Goal: Task Accomplishment & Management: Manage account settings

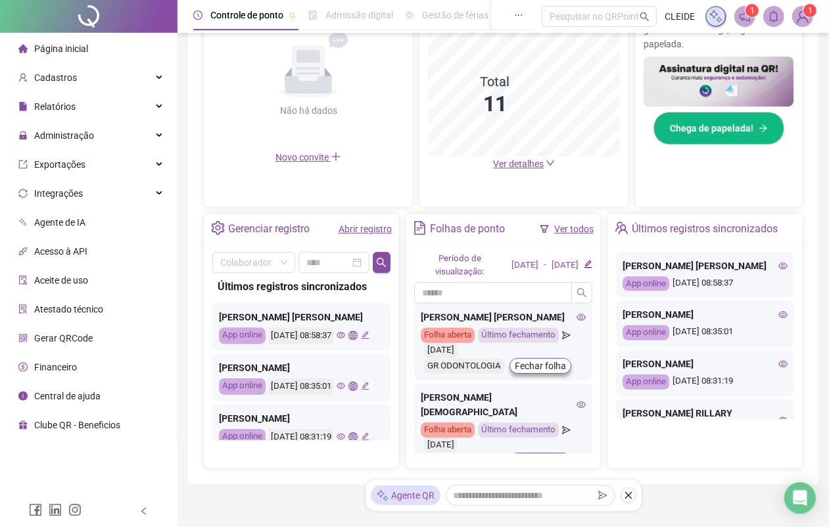
scroll to position [82, 0]
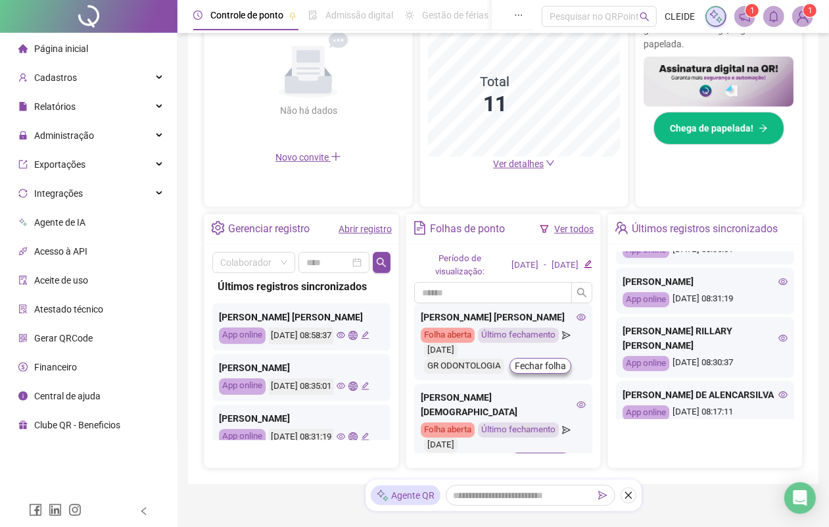
click at [91, 44] on li "Página inicial" at bounding box center [89, 49] width 172 height 26
click at [71, 36] on div "Página inicial" at bounding box center [53, 49] width 70 height 26
click at [54, 38] on div "Página inicial" at bounding box center [53, 49] width 70 height 26
click at [53, 132] on span "Administração" at bounding box center [64, 135] width 60 height 11
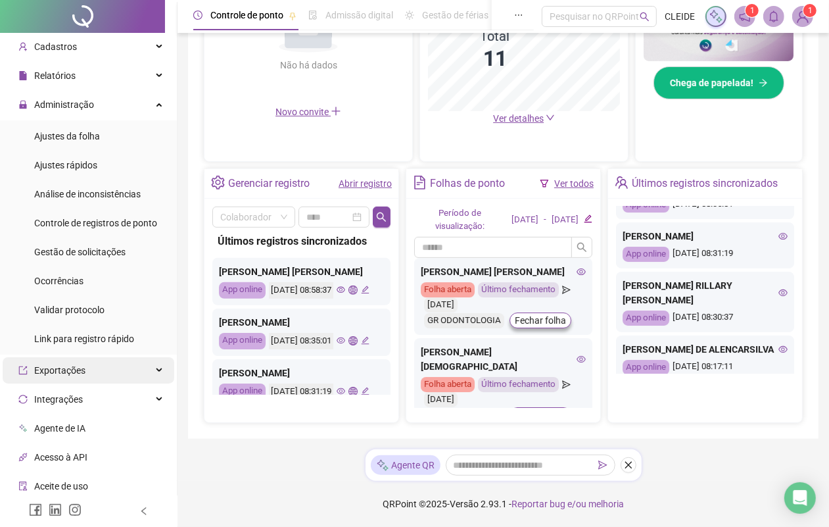
scroll to position [0, 0]
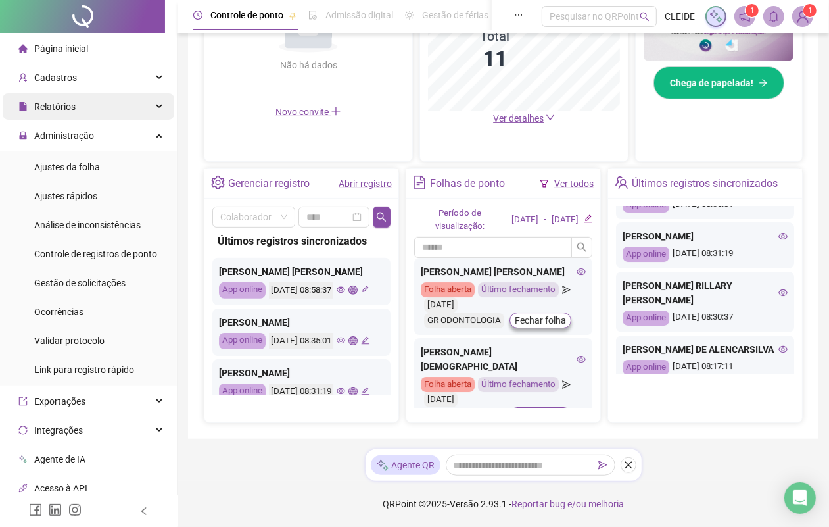
click at [85, 109] on div "Relatórios" at bounding box center [89, 106] width 172 height 26
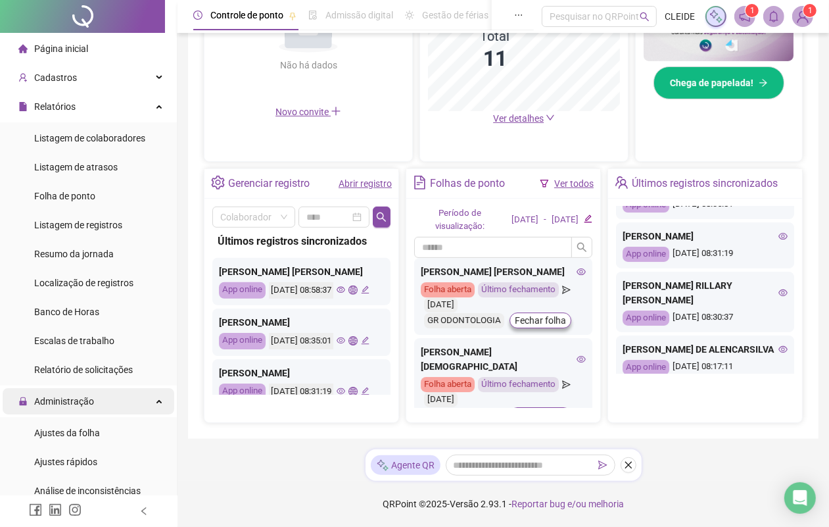
click at [84, 410] on span "Administração" at bounding box center [56, 401] width 76 height 26
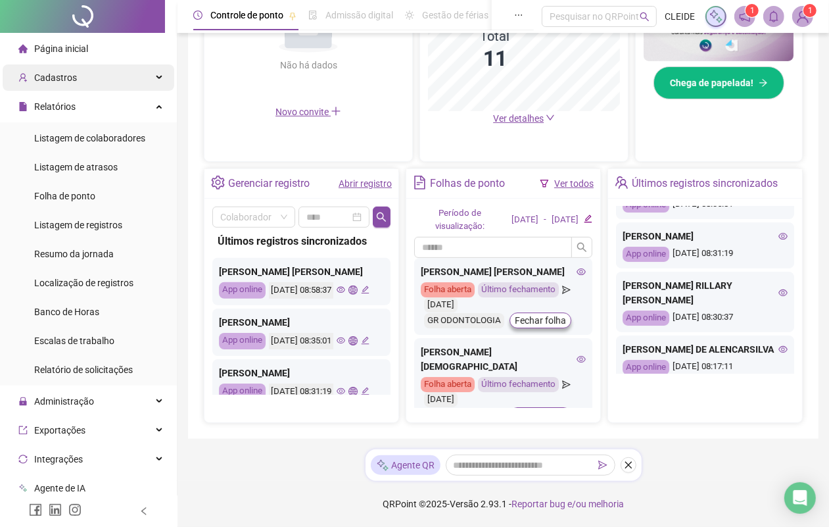
click at [71, 80] on span "Cadastros" at bounding box center [55, 77] width 43 height 11
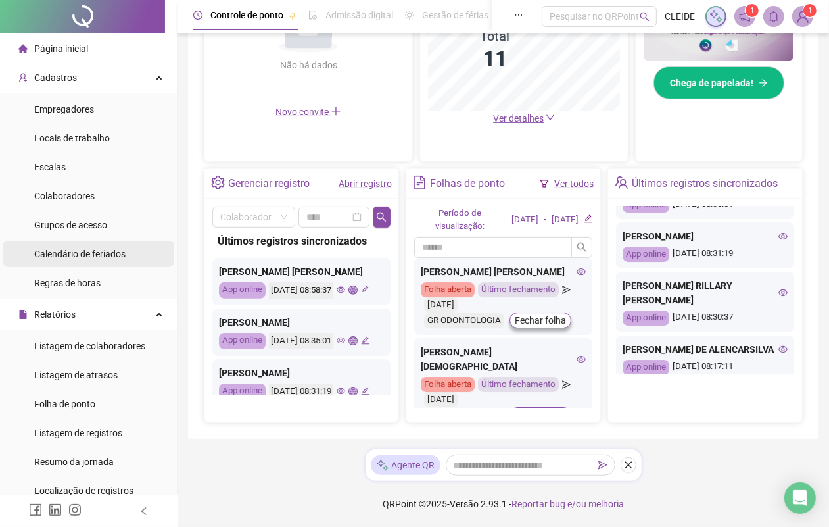
click at [72, 256] on span "Calendário de feriados" at bounding box center [79, 254] width 91 height 11
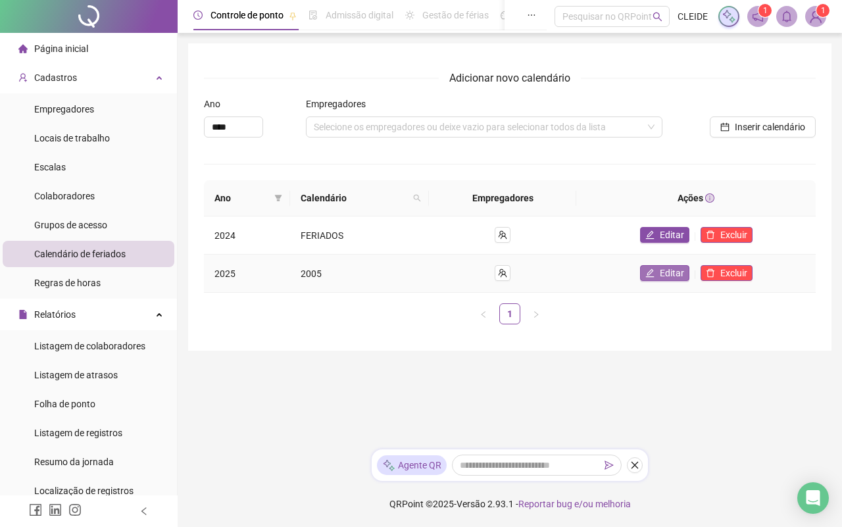
click at [671, 275] on span "Editar" at bounding box center [672, 273] width 24 height 14
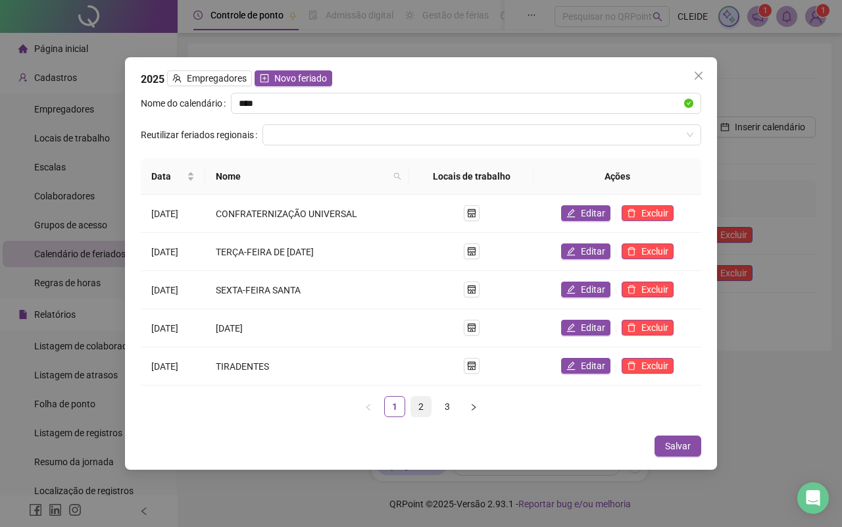
click at [422, 411] on link "2" at bounding box center [421, 406] width 20 height 20
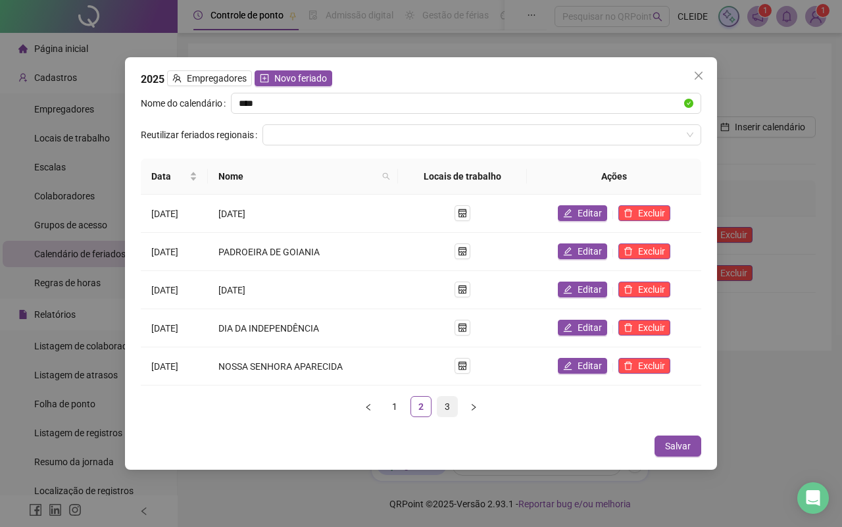
click at [444, 405] on link "3" at bounding box center [447, 406] width 20 height 20
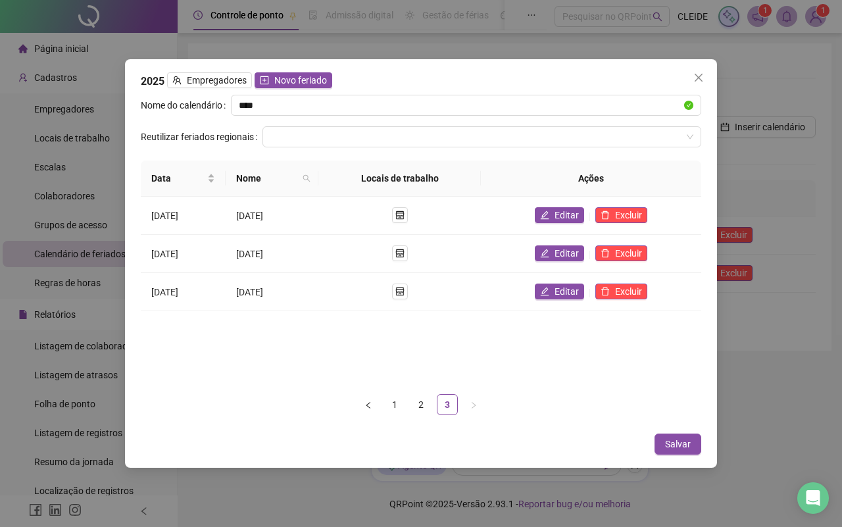
click at [248, 498] on div "2025 Empregadores Novo feriado Nome do calendário **** Reutilizar feriados regi…" at bounding box center [421, 263] width 842 height 527
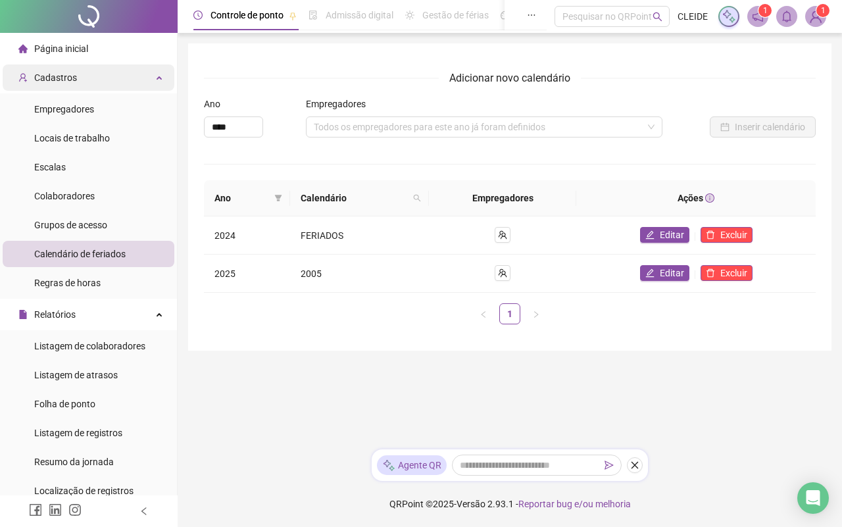
click at [76, 77] on div "Cadastros" at bounding box center [89, 77] width 172 height 26
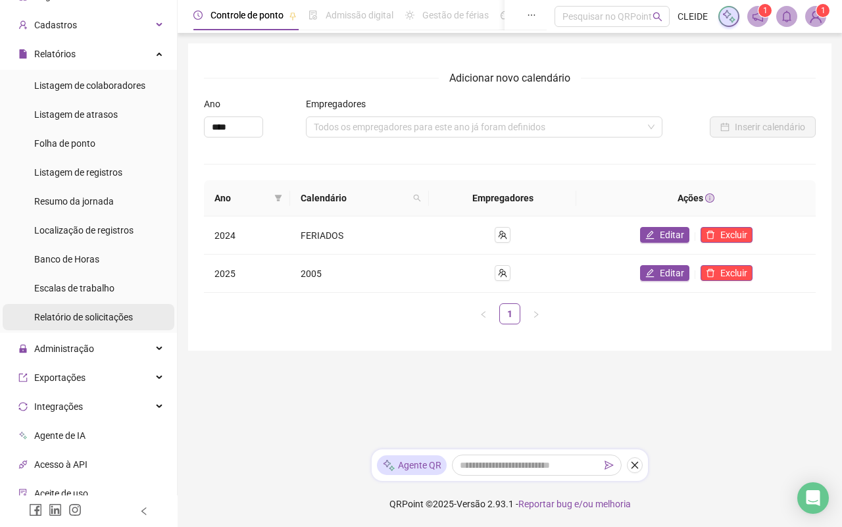
scroll to position [82, 0]
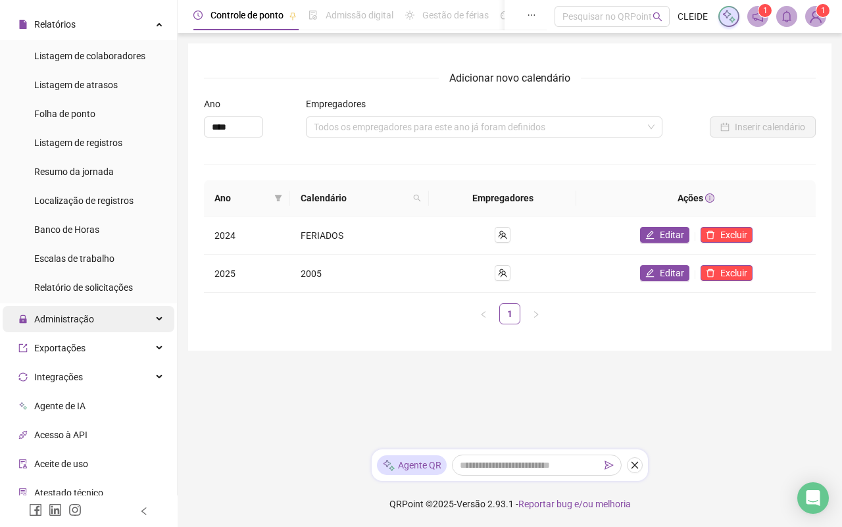
click at [122, 318] on div "Administração" at bounding box center [89, 319] width 172 height 26
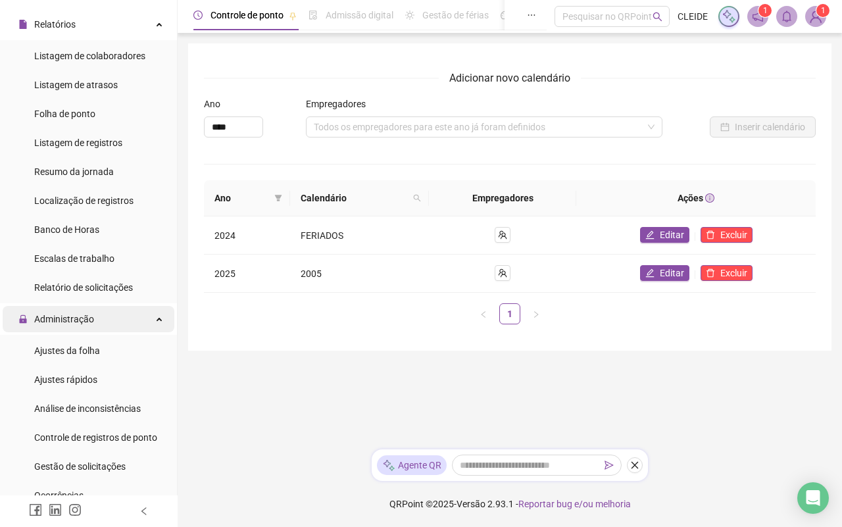
scroll to position [0, 0]
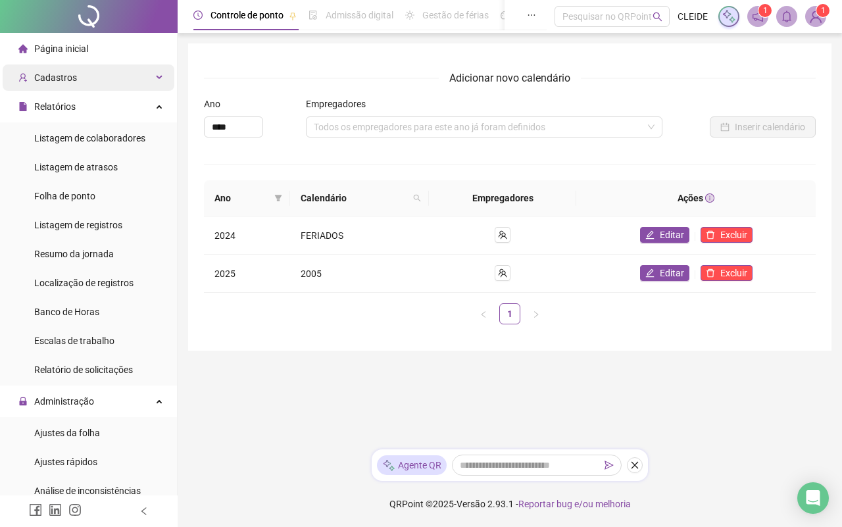
click at [80, 76] on div "Cadastros" at bounding box center [89, 77] width 172 height 26
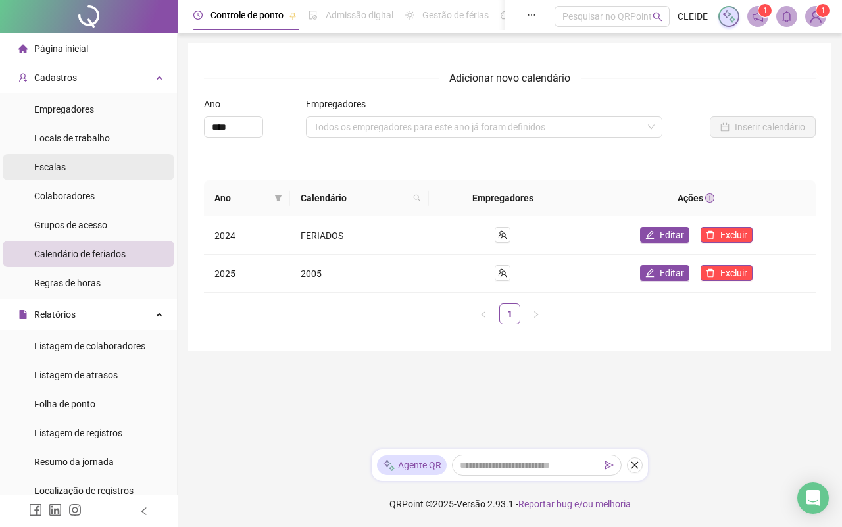
click at [41, 164] on span "Escalas" at bounding box center [50, 167] width 32 height 11
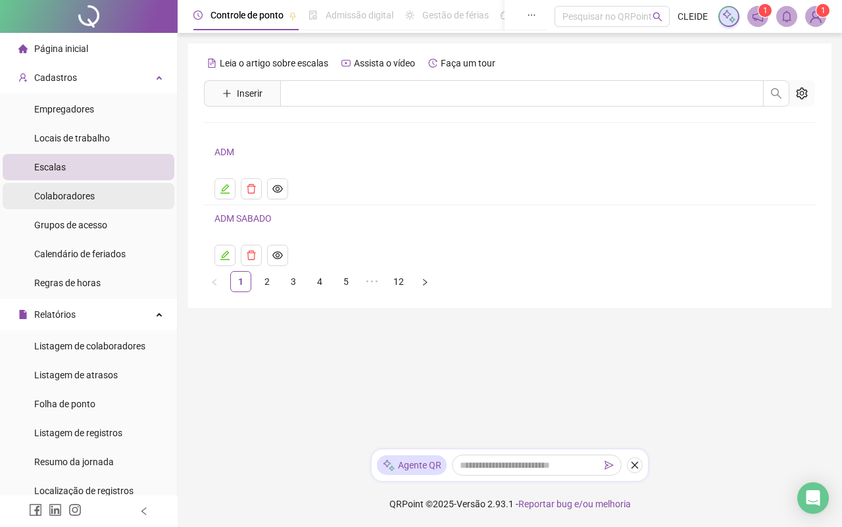
click at [41, 194] on span "Colaboradores" at bounding box center [64, 196] width 60 height 11
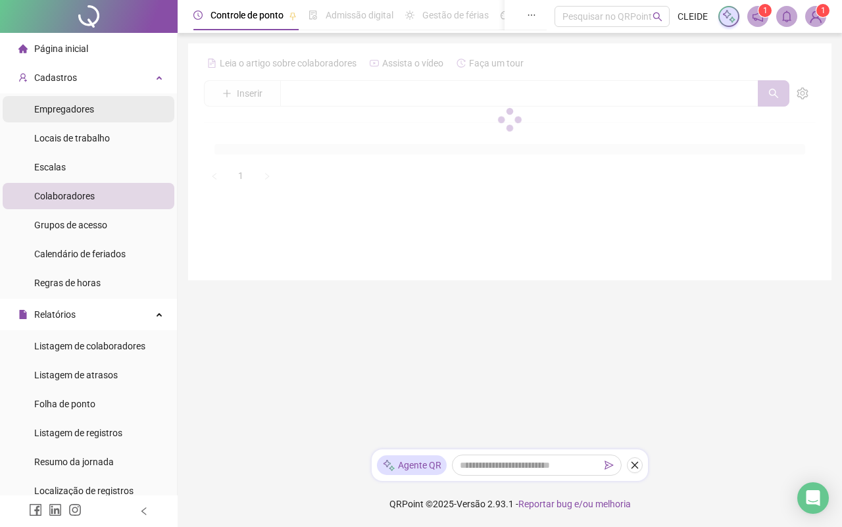
click at [56, 114] on span "Empregadores" at bounding box center [64, 109] width 60 height 11
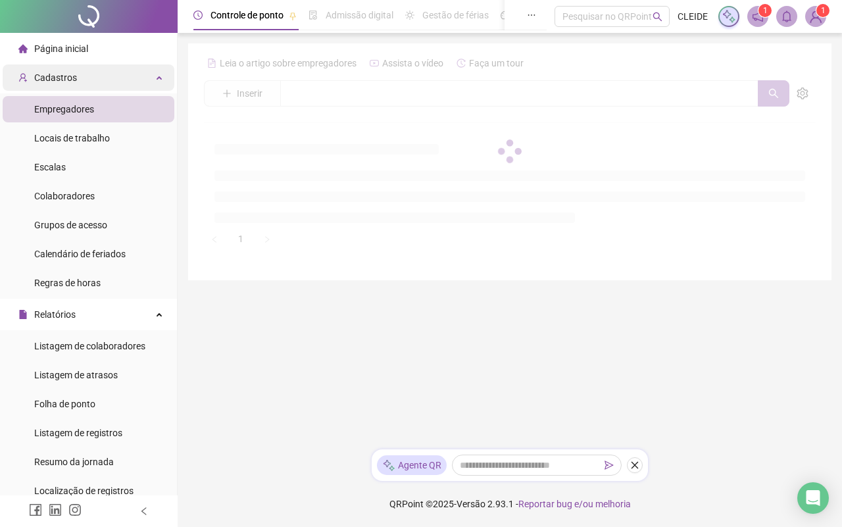
click at [59, 80] on span "Cadastros" at bounding box center [55, 77] width 43 height 11
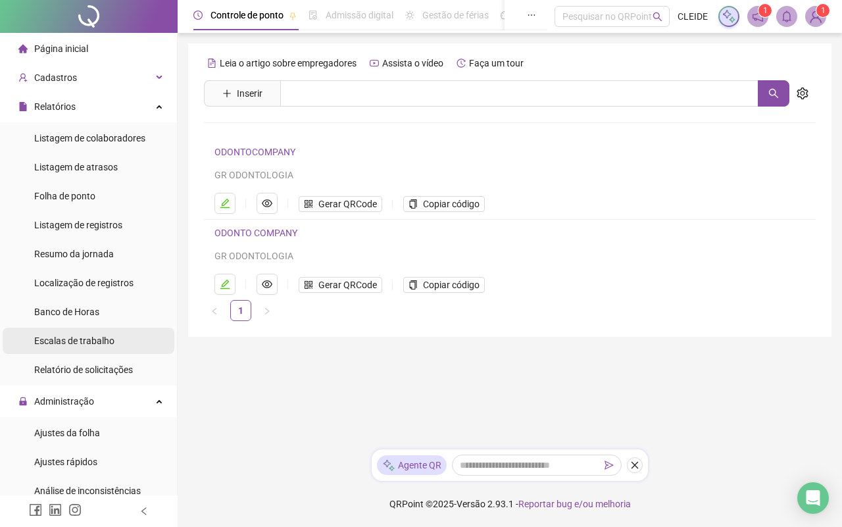
click at [64, 346] on span "Escalas de trabalho" at bounding box center [74, 340] width 80 height 11
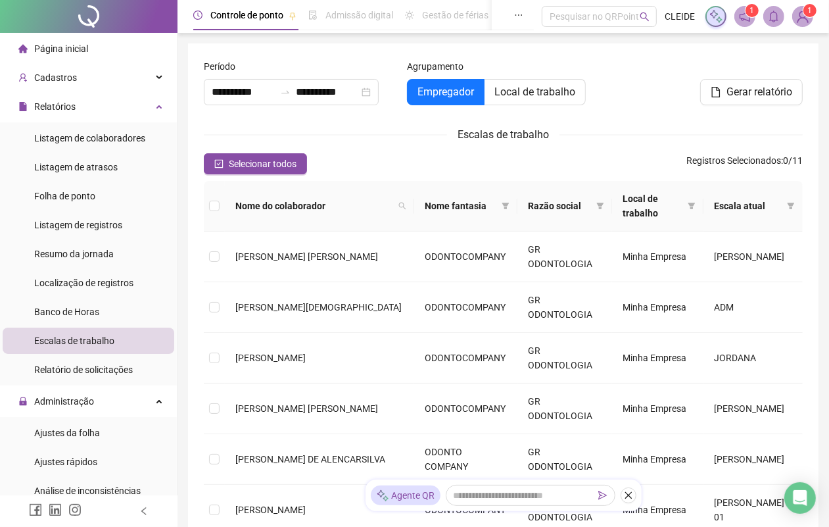
type input "**********"
click at [93, 85] on div "Cadastros" at bounding box center [89, 77] width 172 height 26
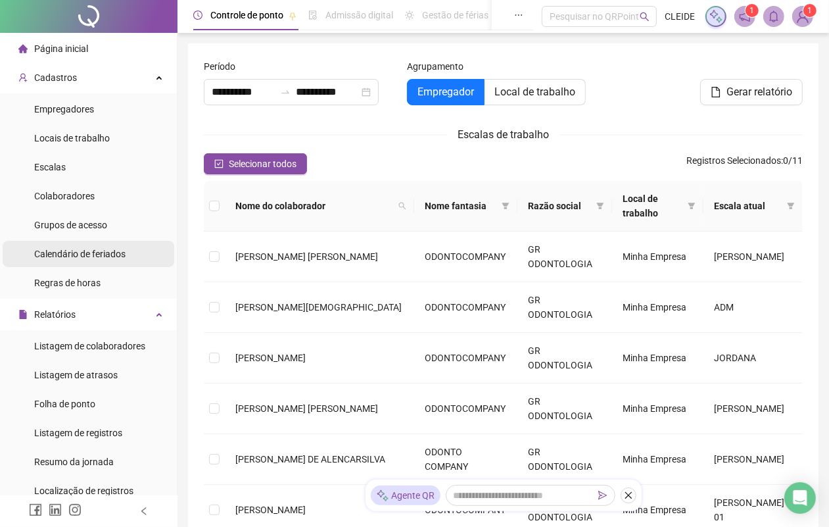
click at [58, 256] on span "Calendário de feriados" at bounding box center [79, 254] width 91 height 11
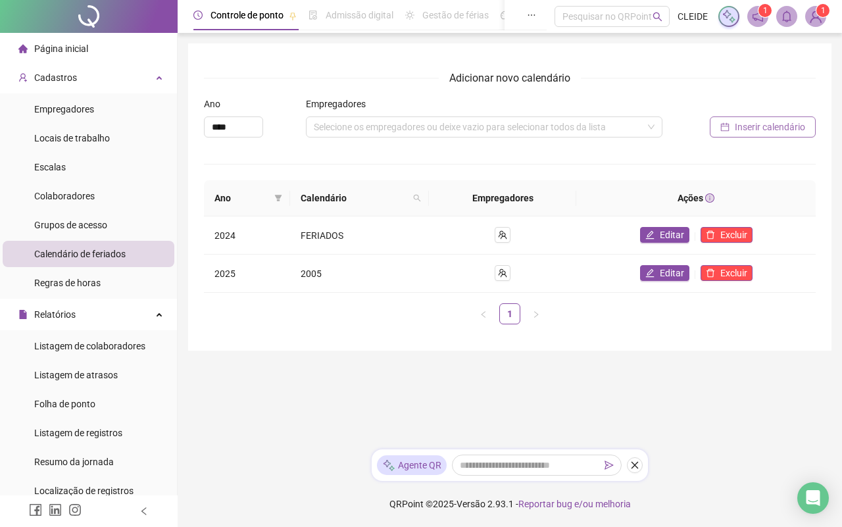
click at [730, 132] on button "Inserir calendário" at bounding box center [762, 126] width 106 height 21
click at [378, 124] on div "Todos os empregadores para este ano já foram definidos" at bounding box center [484, 126] width 356 height 21
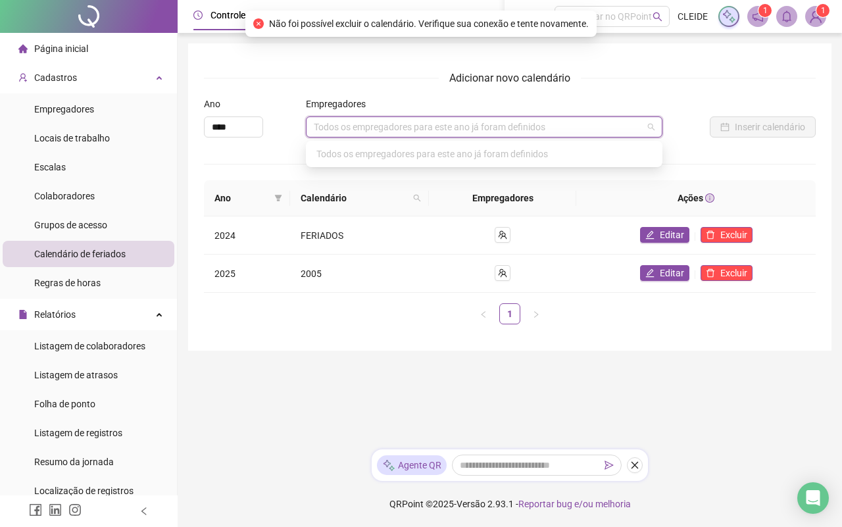
click at [366, 439] on div "Controle [PERSON_NAME] Admissão digital Gestão de férias Painel do DP Folha de …" at bounding box center [510, 263] width 664 height 527
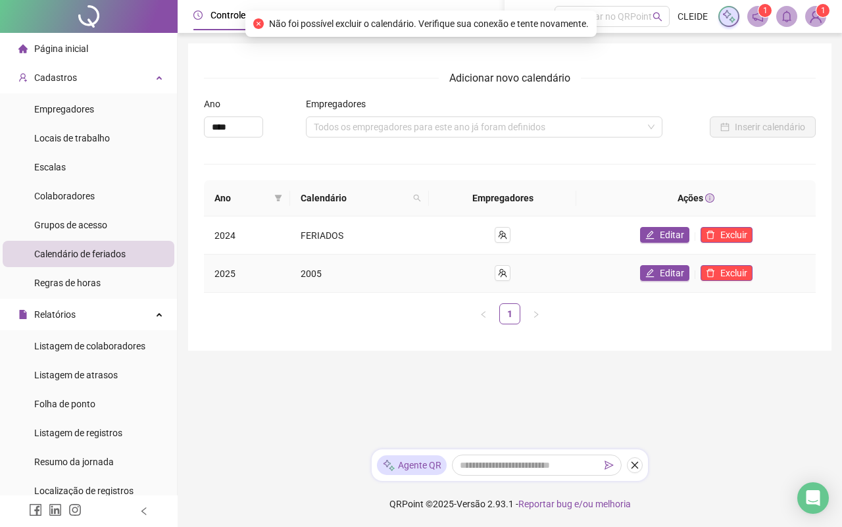
click at [304, 274] on span "2005" at bounding box center [310, 273] width 21 height 11
click at [671, 271] on span "Editar" at bounding box center [672, 273] width 24 height 14
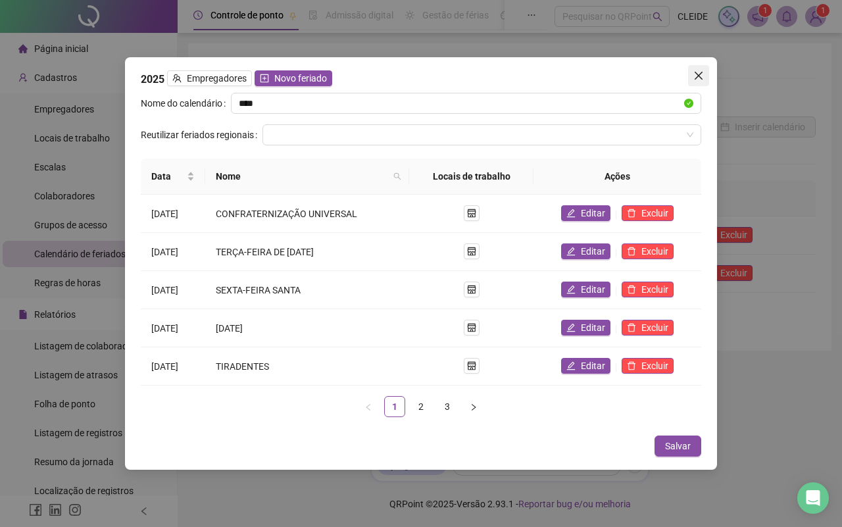
click at [689, 68] on button "Close" at bounding box center [698, 75] width 21 height 21
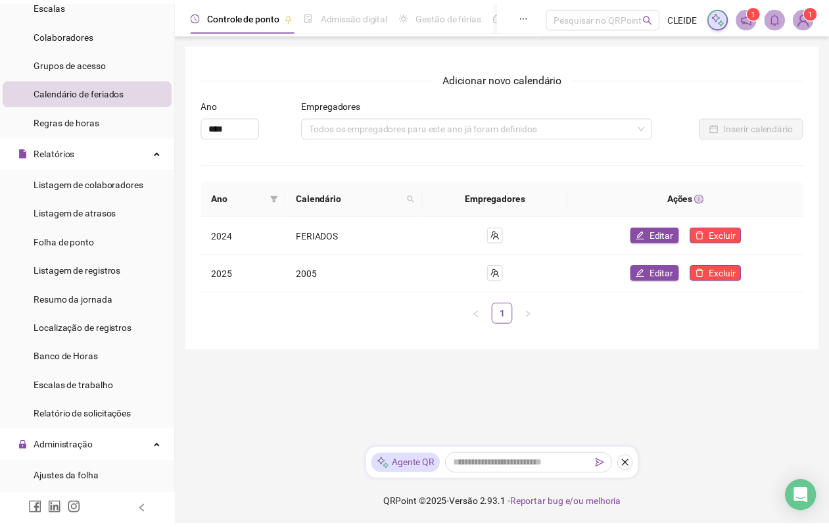
scroll to position [164, 0]
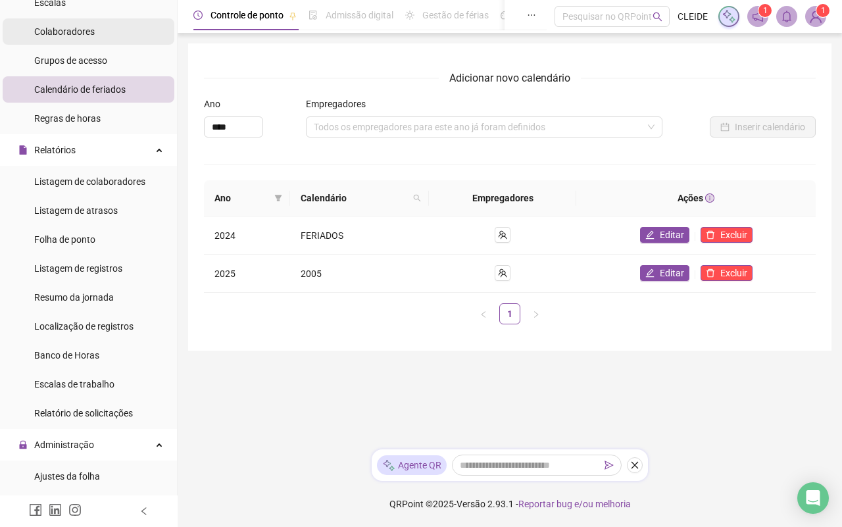
click at [110, 28] on li "Colaboradores" at bounding box center [89, 31] width 172 height 26
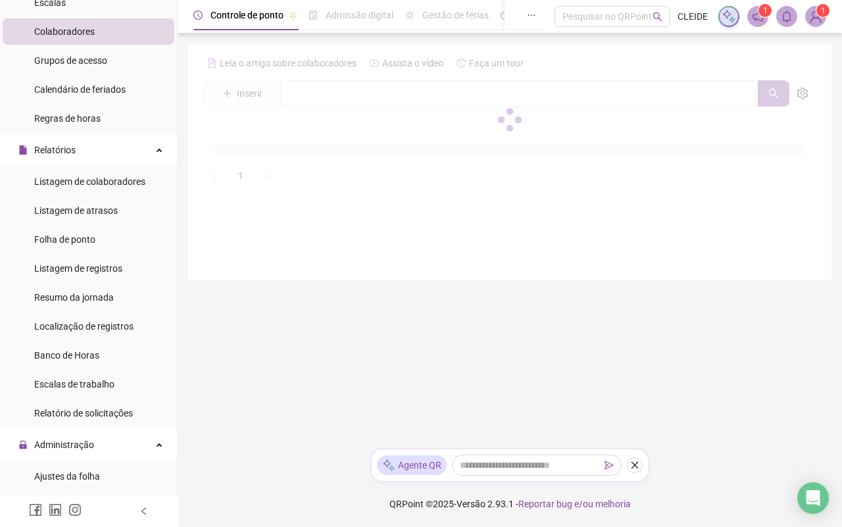
drag, startPoint x: 110, startPoint y: 28, endPoint x: 60, endPoint y: 35, distance: 51.1
click at [60, 35] on span "Colaboradores" at bounding box center [64, 31] width 60 height 11
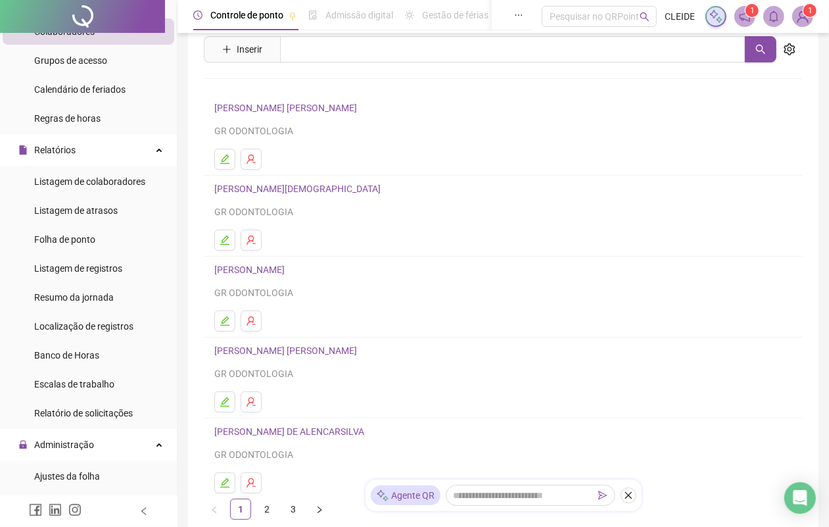
scroll to position [143, 0]
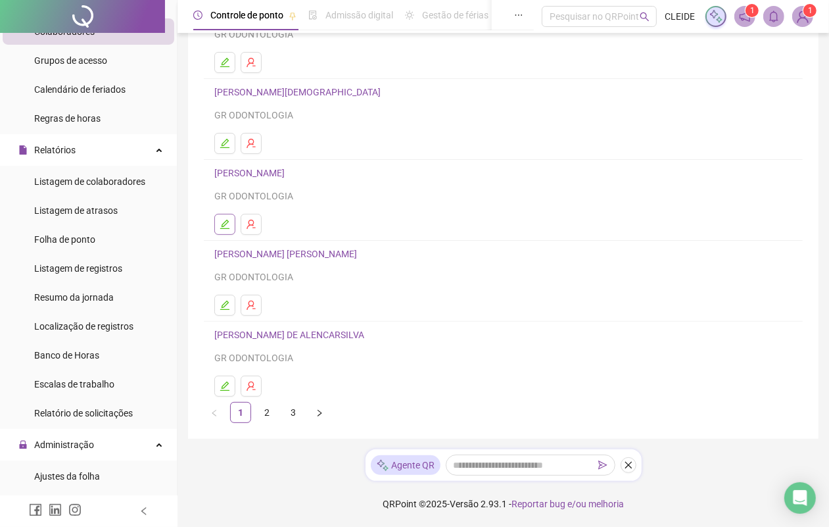
click at [224, 222] on icon "edit" at bounding box center [225, 224] width 11 height 11
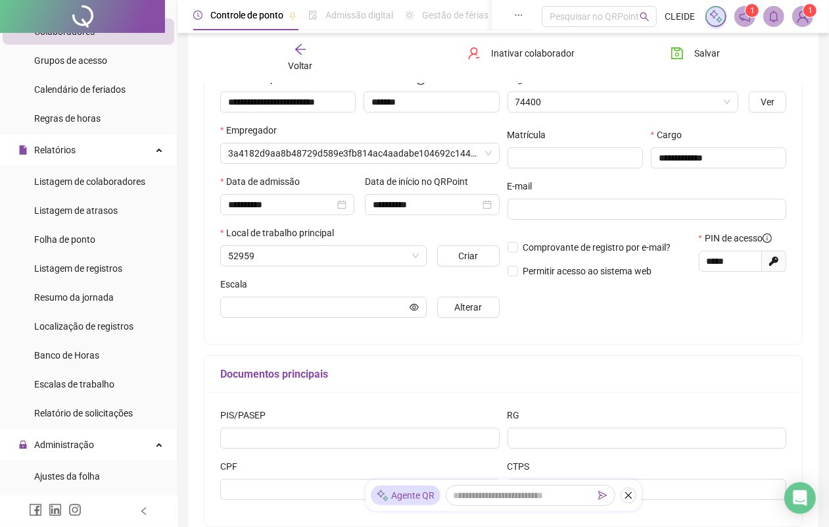
scroll to position [149, 0]
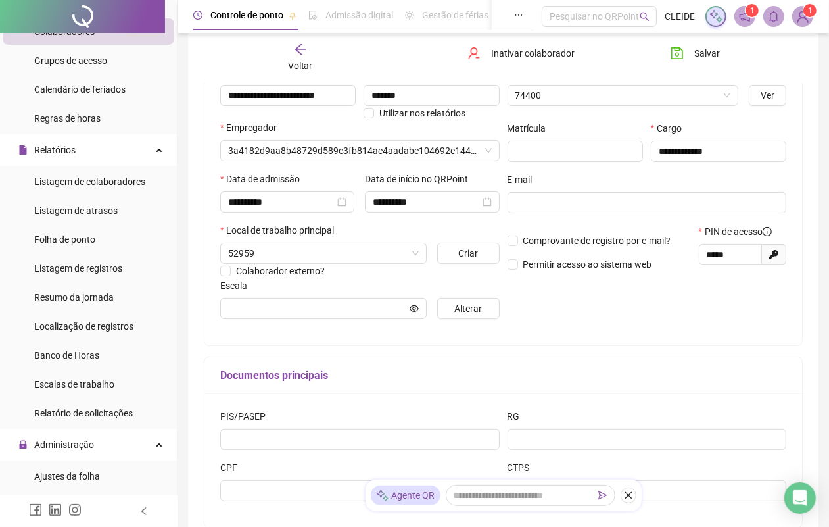
type input "*******"
